Goal: Information Seeking & Learning: Learn about a topic

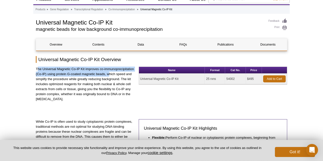
scroll to position [17, 0]
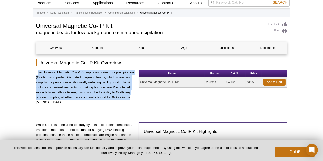
drag, startPoint x: 38, startPoint y: 70, endPoint x: 131, endPoint y: 97, distance: 96.4
click at [131, 97] on p "The Universal Magnetic Co-IP Kit improves co-immunoprecipitation (Co-IP) using …" at bounding box center [85, 87] width 99 height 35
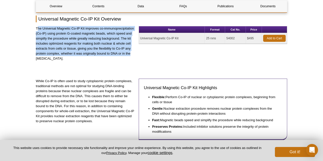
scroll to position [67, 0]
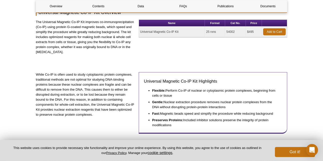
click at [77, 58] on div "The Universal Magnetic Co-IP Kit improves co-immunoprecipitation (Co-IP) using …" at bounding box center [85, 40] width 99 height 40
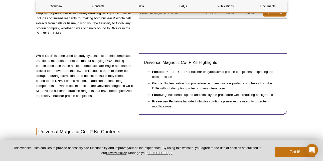
scroll to position [93, 0]
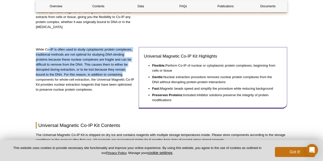
drag, startPoint x: 51, startPoint y: 50, endPoint x: 130, endPoint y: 74, distance: 82.9
click at [130, 74] on p "While Co-IP is often used to study cytoplasmic protein complexes, traditional m…" at bounding box center [85, 69] width 99 height 45
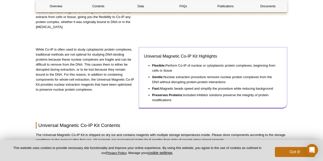
click at [183, 62] on div "Universal Magnetic Co-IP Kit Highlights Flexible: Perform Co-IP of nuclear or c…" at bounding box center [213, 78] width 149 height 62
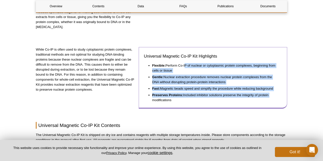
drag, startPoint x: 186, startPoint y: 64, endPoint x: 269, endPoint y: 96, distance: 89.2
click at [237, 97] on ul "Flexible: Perform Co-IP of nuclear or cytoplasmic protein complexes, beginning …" at bounding box center [210, 83] width 133 height 40
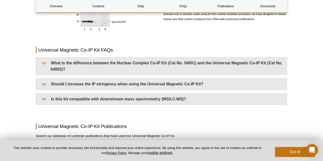
scroll to position [418, 0]
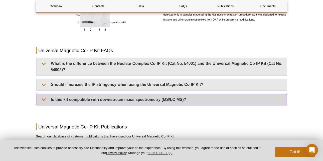
click at [44, 100] on summary "Is this kit compatible with downstream mass spectrometry (MS/LC-MS)?" at bounding box center [162, 99] width 250 height 11
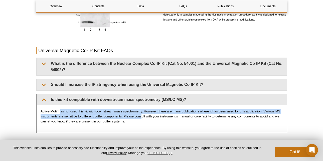
drag, startPoint x: 60, startPoint y: 110, endPoint x: 142, endPoint y: 115, distance: 82.6
click at [142, 110] on p "Active Motif has not used this kit with downstream mass spectrometry. However, …" at bounding box center [162, 116] width 243 height 15
